Goal: Find specific page/section: Find specific page/section

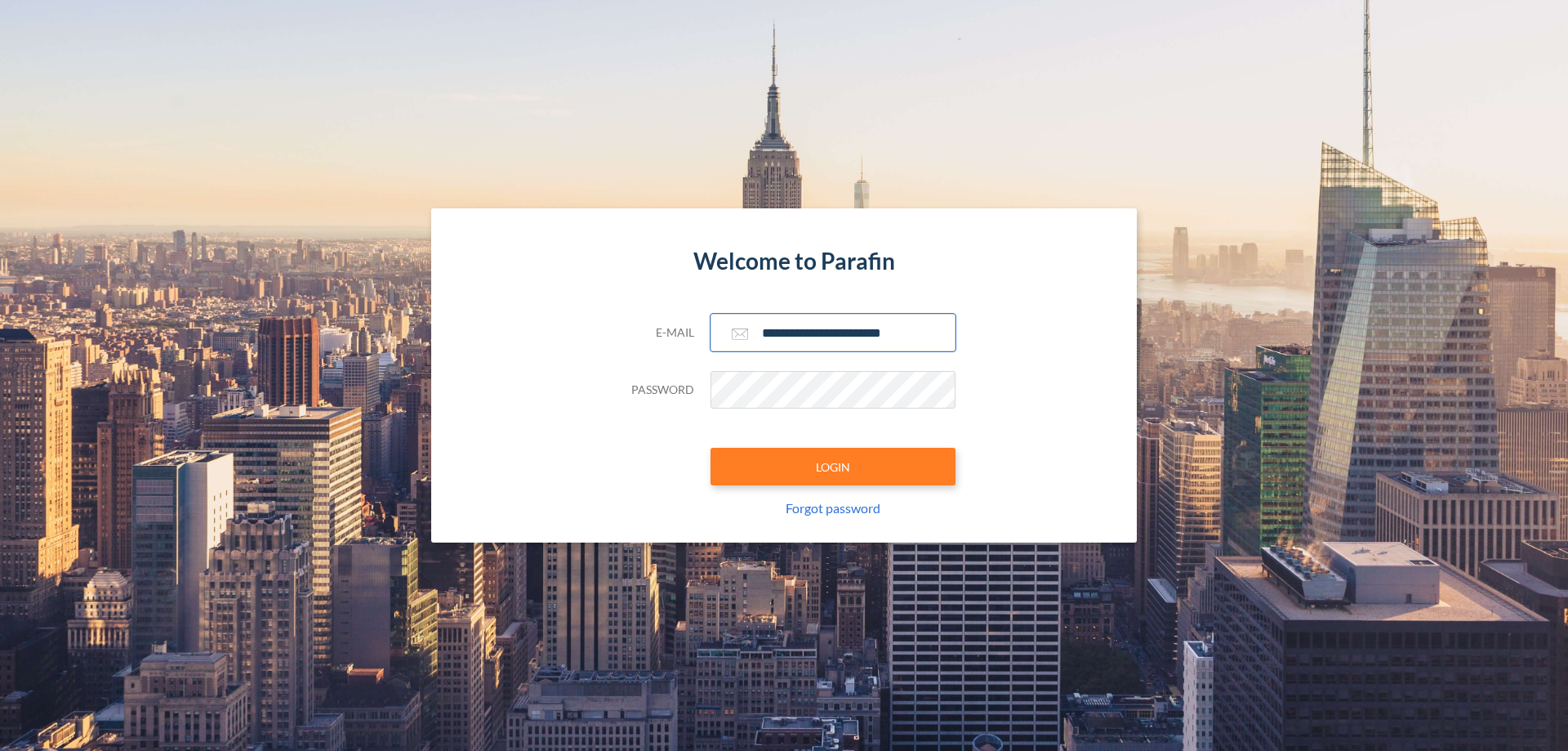
type input "**********"
click at [833, 466] on button "LOGIN" at bounding box center [832, 466] width 245 height 38
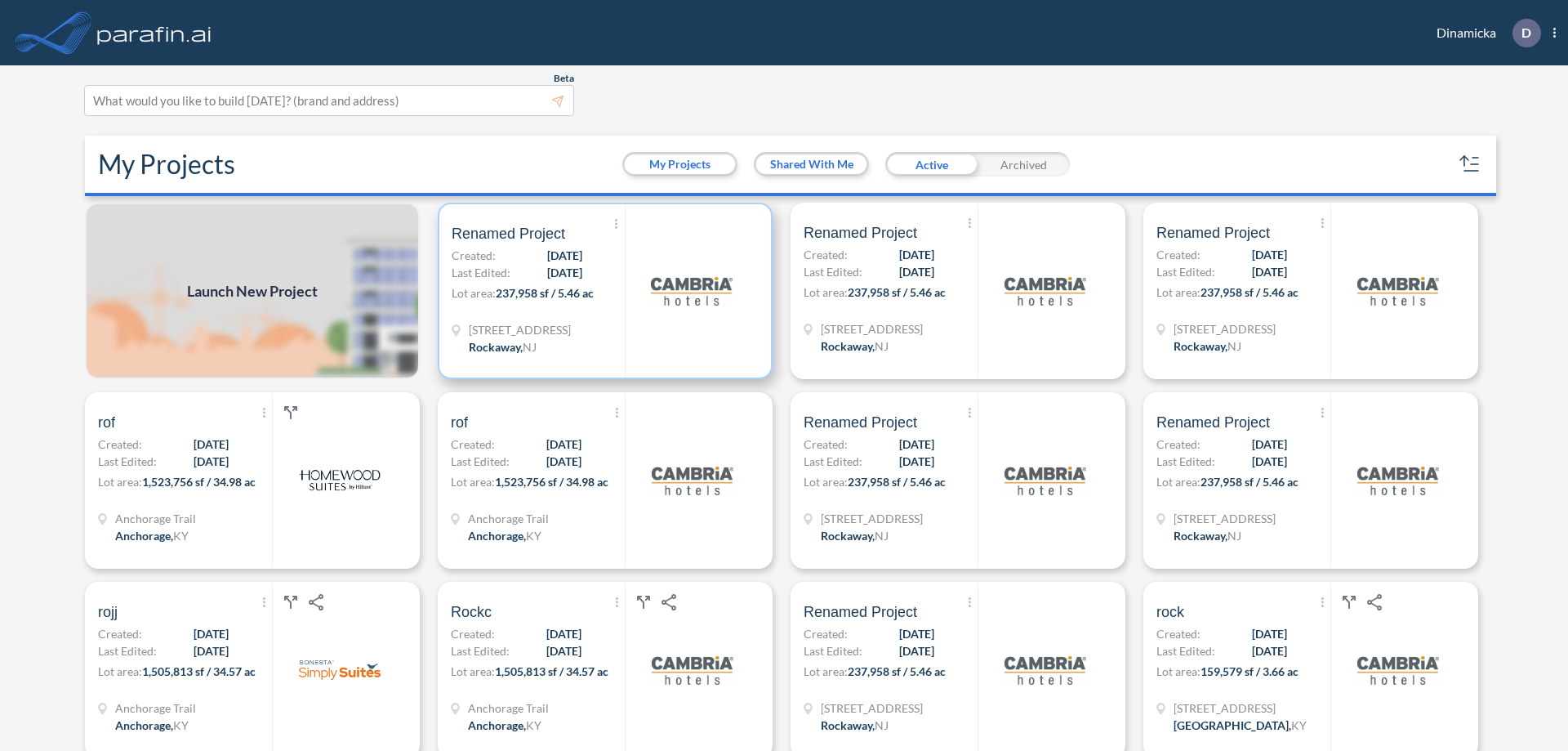
scroll to position [5, 0]
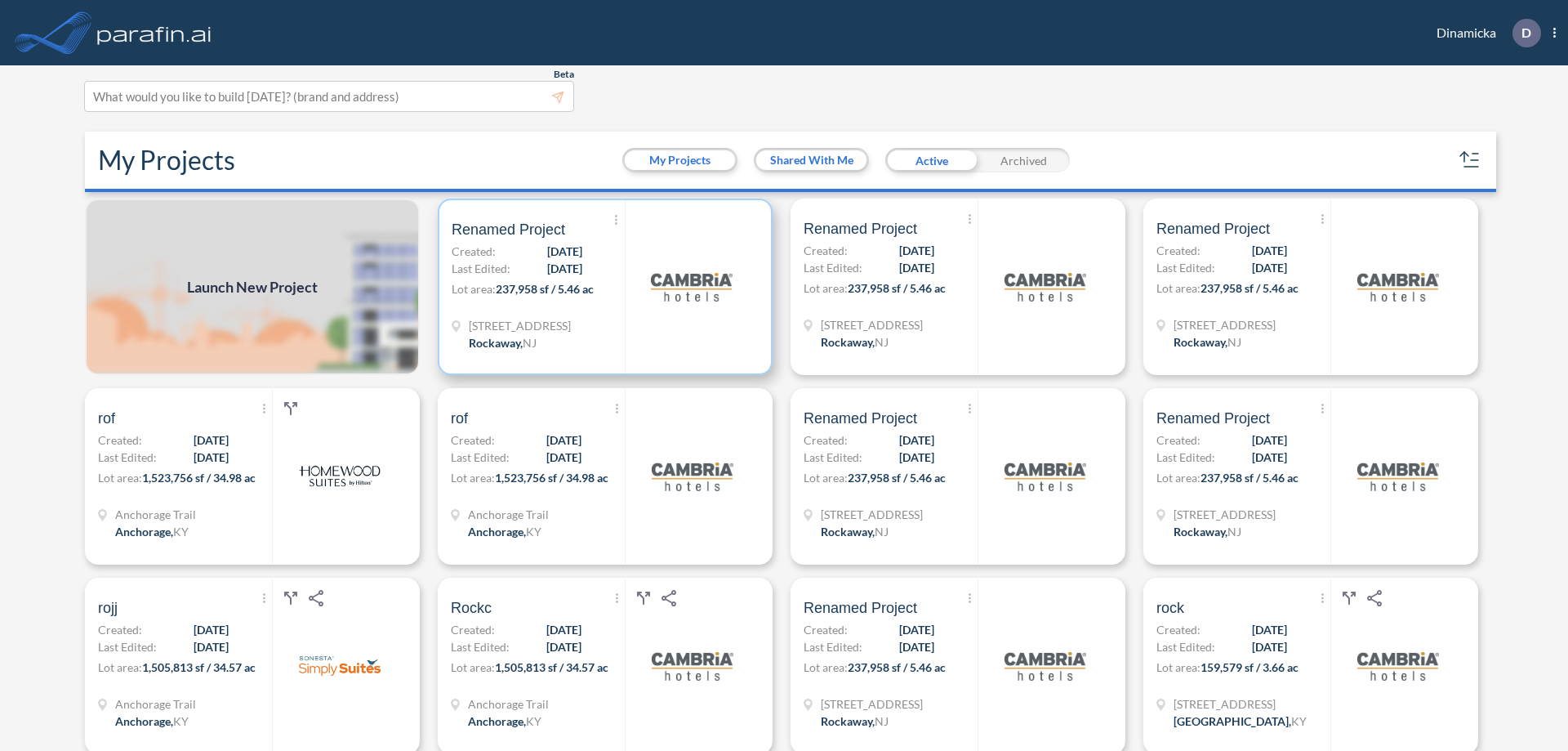
click at [602, 286] on p "Lot area: 237,958 sf / 5.46 ac" at bounding box center [539, 292] width 174 height 23
